Goal: Task Accomplishment & Management: Use online tool/utility

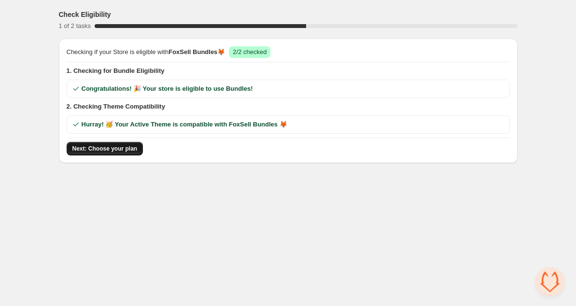
click at [107, 146] on span "Next: Choose your plan" at bounding box center [104, 149] width 65 height 8
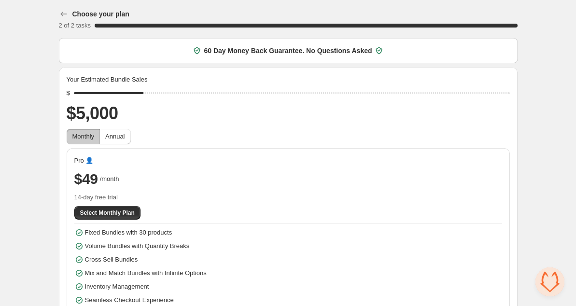
scroll to position [16, 0]
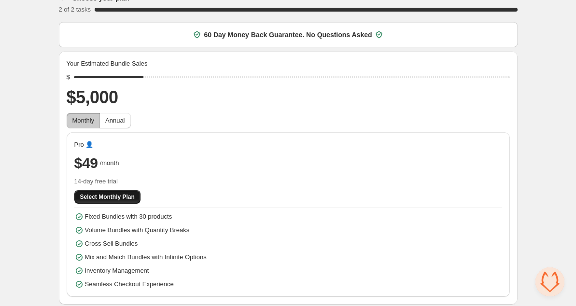
click at [121, 199] on span "Select Monthly Plan" at bounding box center [107, 197] width 55 height 8
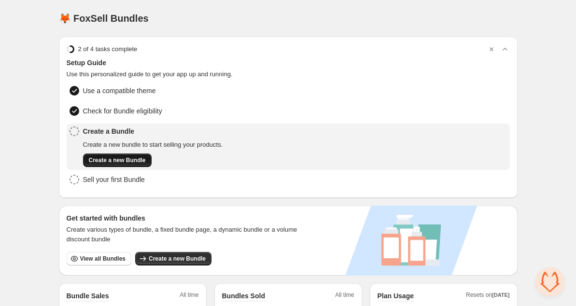
click at [131, 159] on span "Create a new Bundle" at bounding box center [117, 160] width 57 height 8
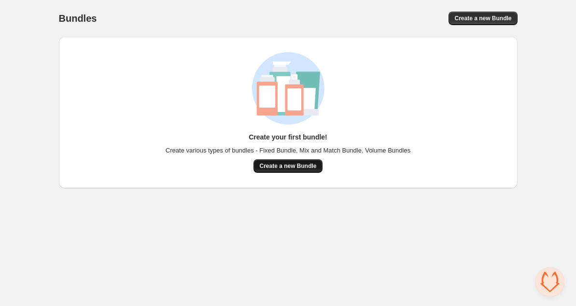
click at [293, 168] on span "Create a new Bundle" at bounding box center [287, 166] width 57 height 8
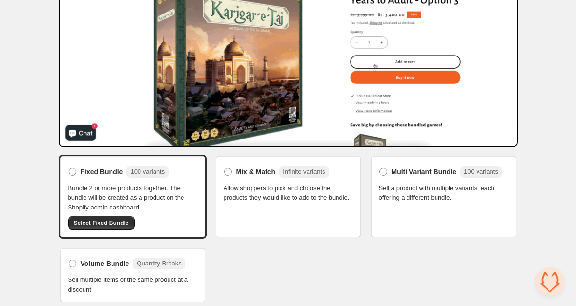
scroll to position [129, 0]
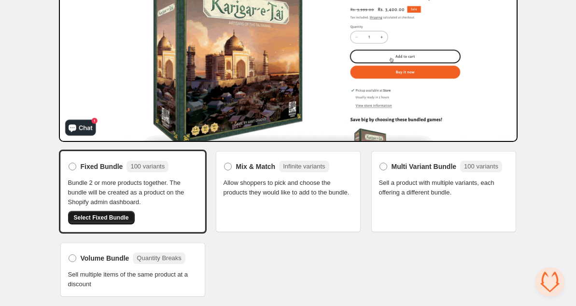
click at [93, 219] on span "Select Fixed Bundle" at bounding box center [101, 218] width 55 height 8
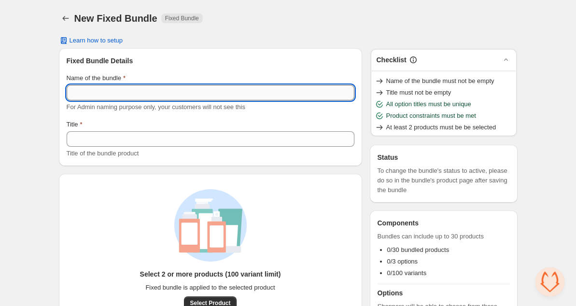
click at [161, 89] on input "Name of the bundle" at bounding box center [211, 92] width 288 height 15
type input "****"
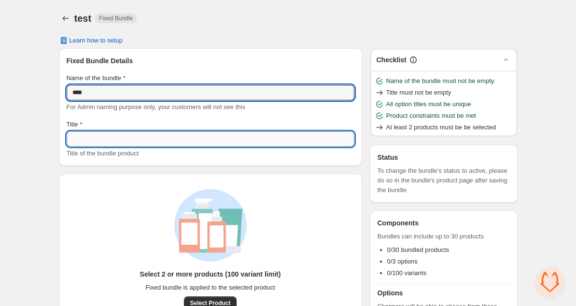
click at [133, 138] on input "Title" at bounding box center [211, 138] width 288 height 15
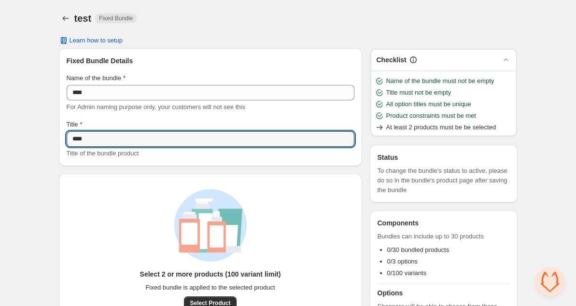
scroll to position [82, 0]
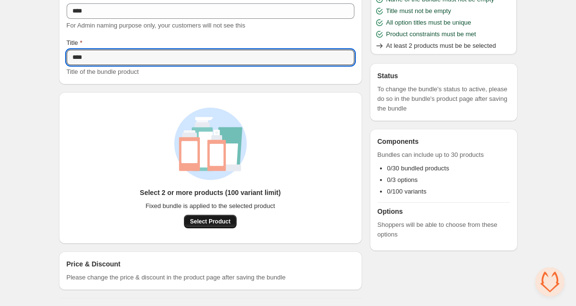
type input "****"
click at [212, 224] on span "Select Product" at bounding box center [210, 222] width 41 height 8
